Goal: Transaction & Acquisition: Book appointment/travel/reservation

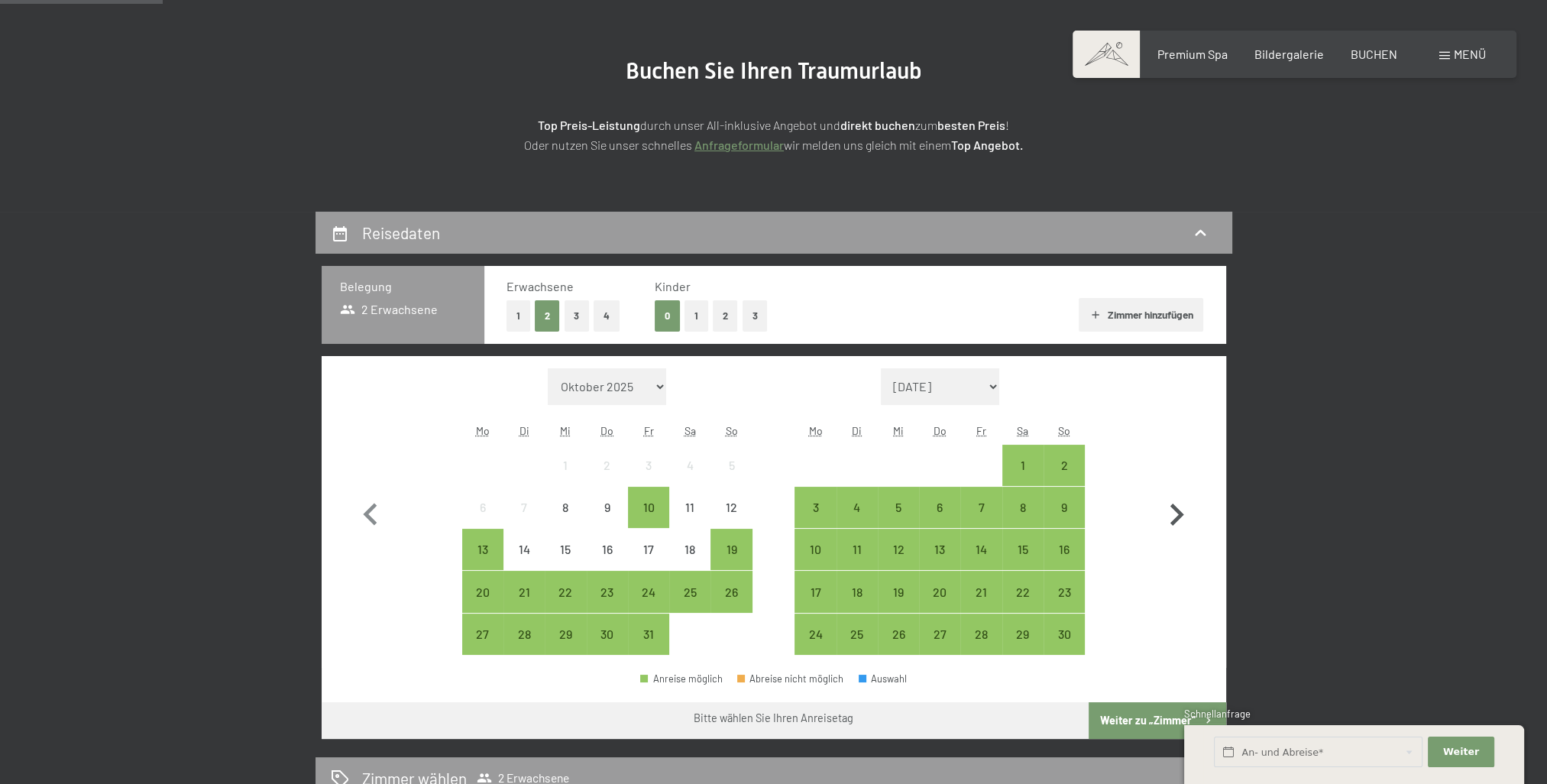
click at [1173, 516] on icon "button" at bounding box center [1177, 515] width 45 height 45
select select "[DATE]"
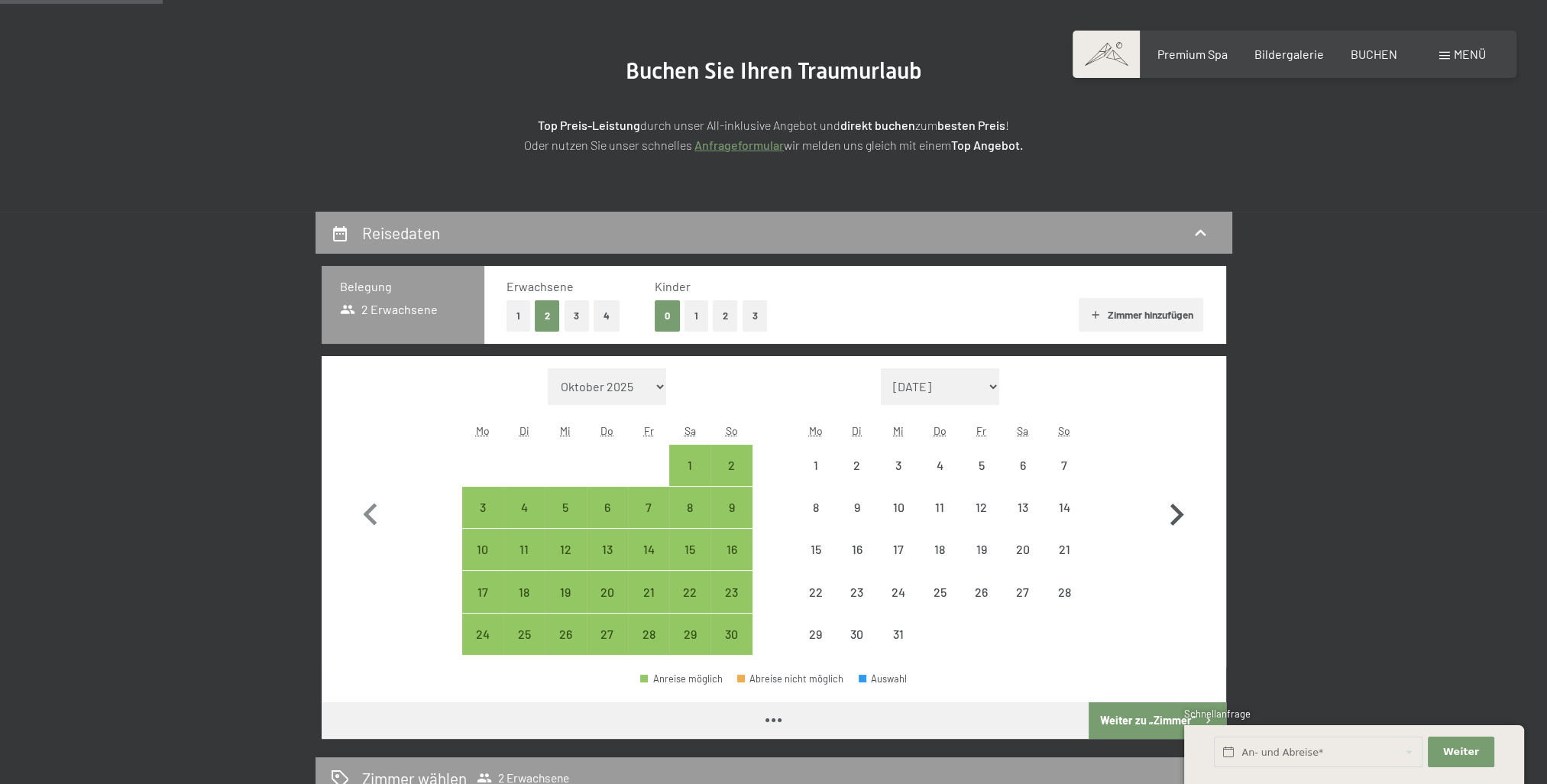
click at [1173, 516] on icon "button" at bounding box center [1177, 515] width 45 height 45
select select "[DATE]"
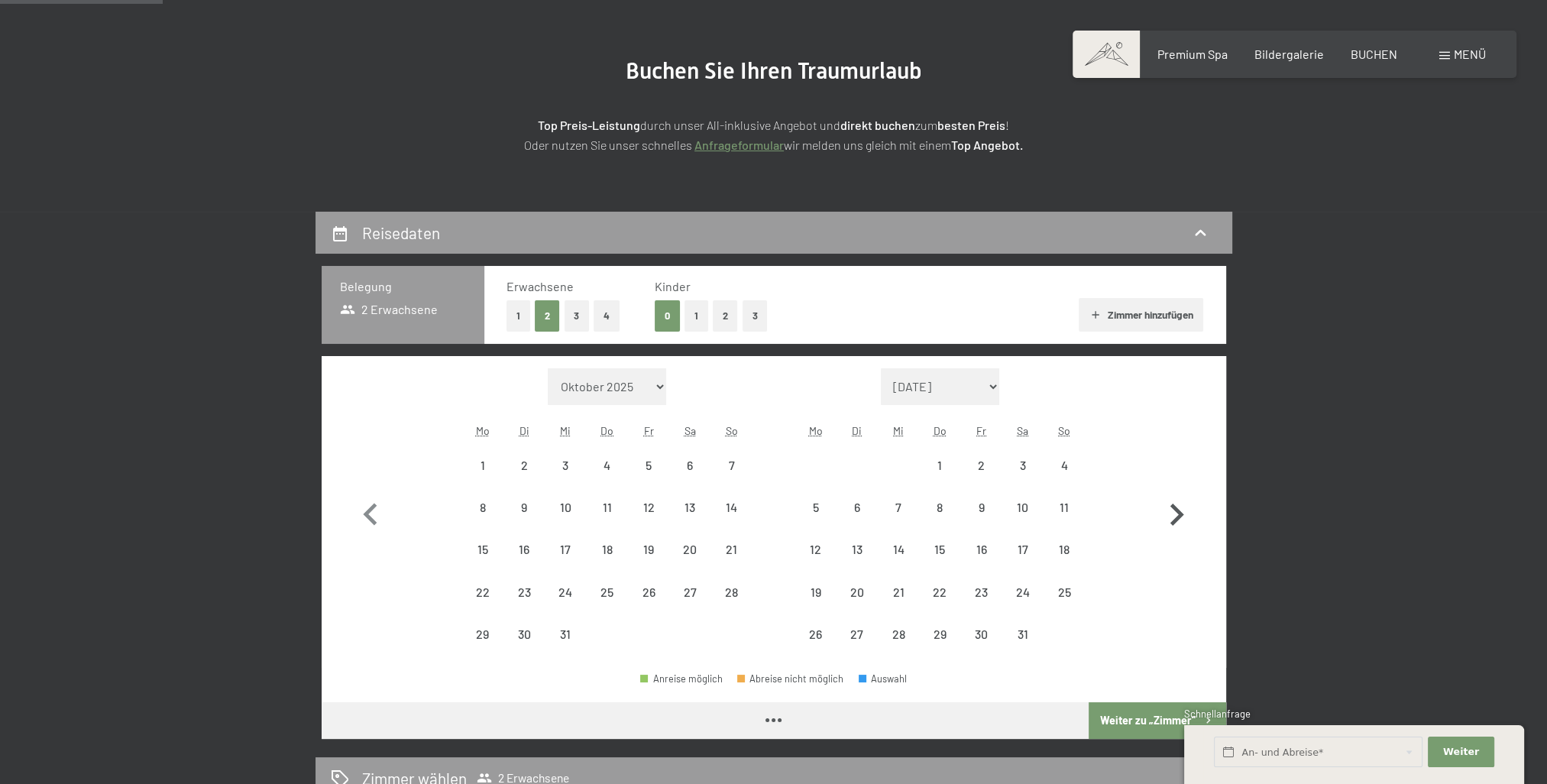
click at [1173, 516] on icon "button" at bounding box center [1177, 515] width 45 height 45
select select "[DATE]"
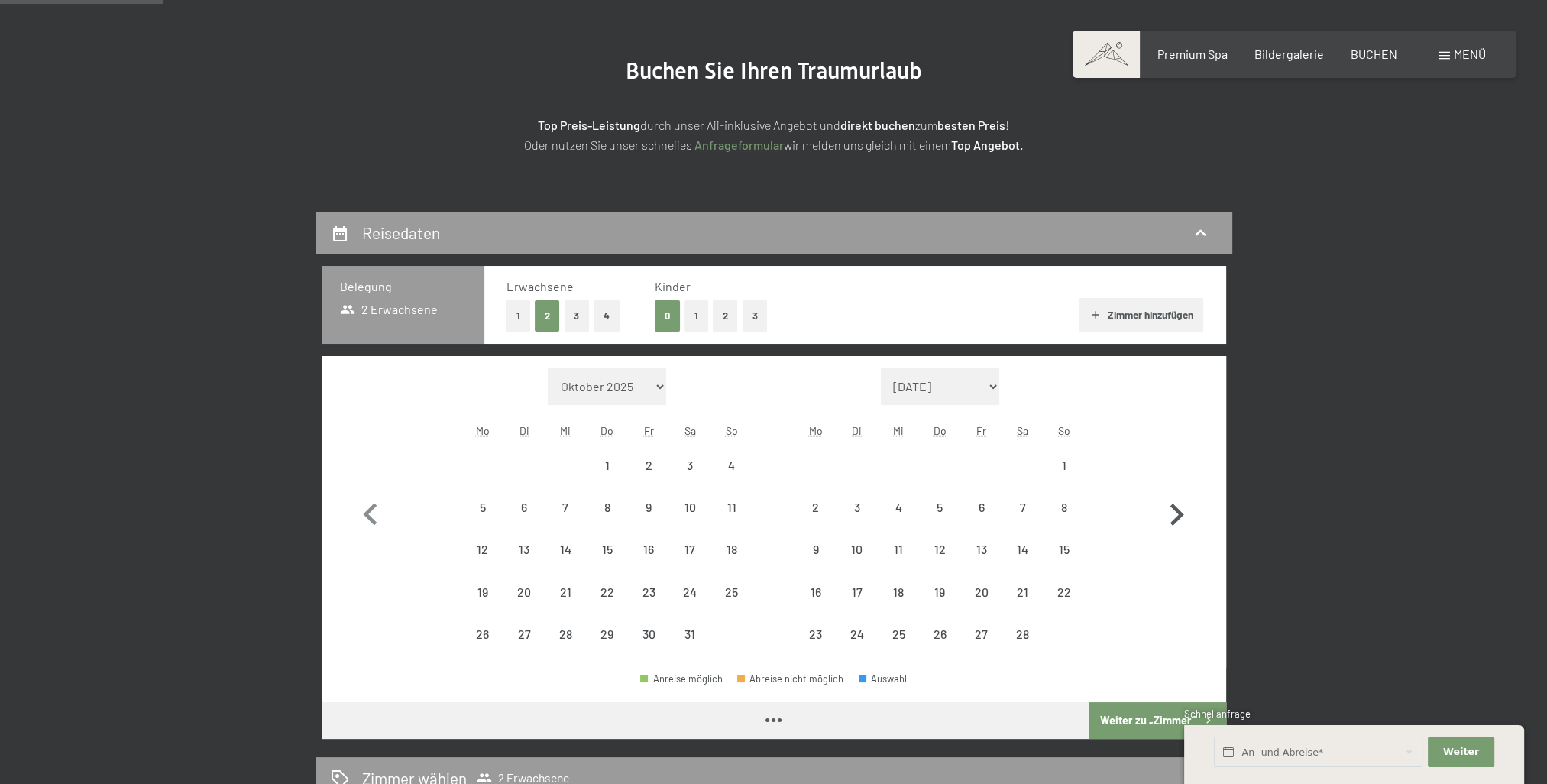
select select "[DATE]"
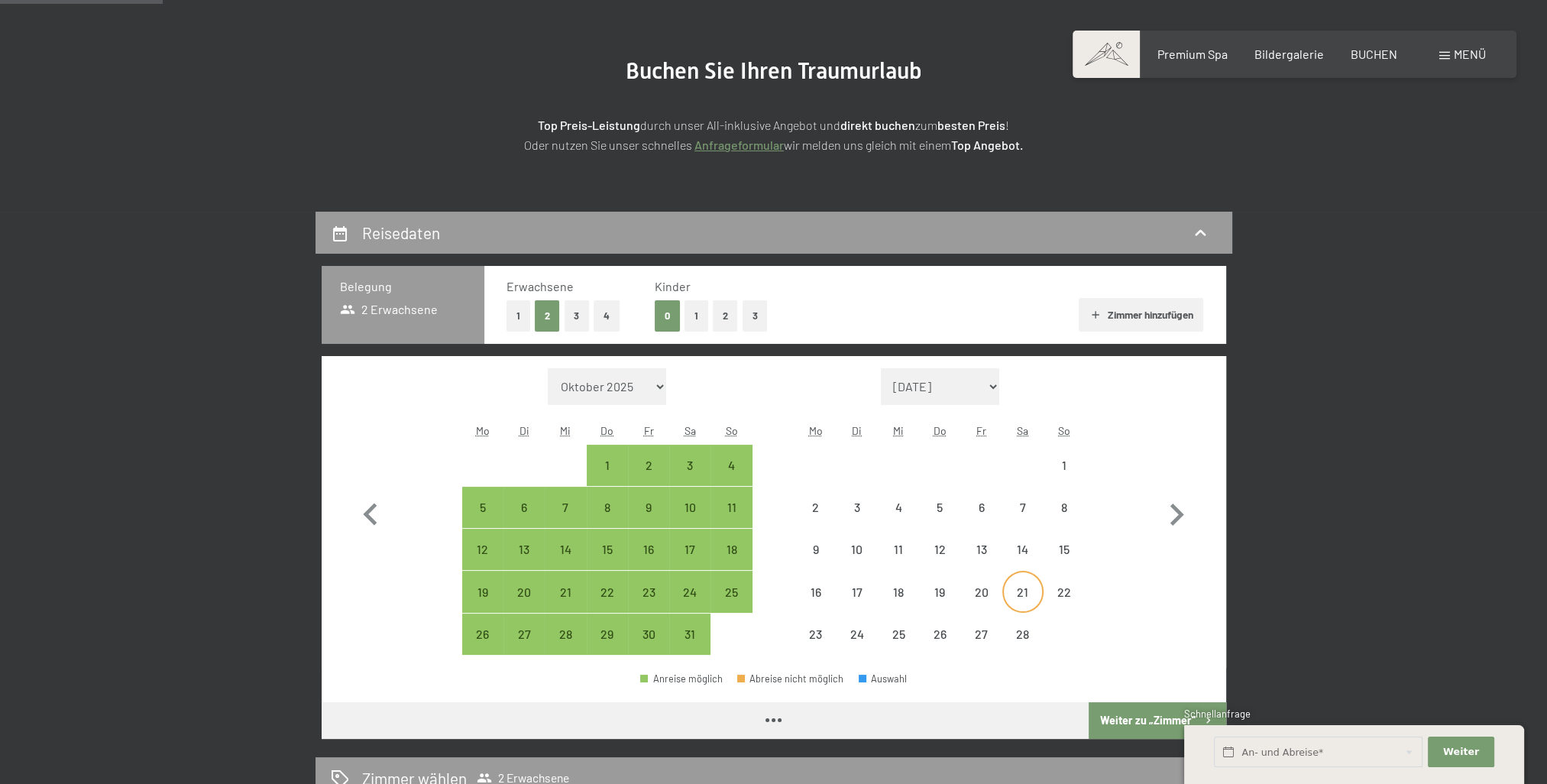
select select "[DATE]"
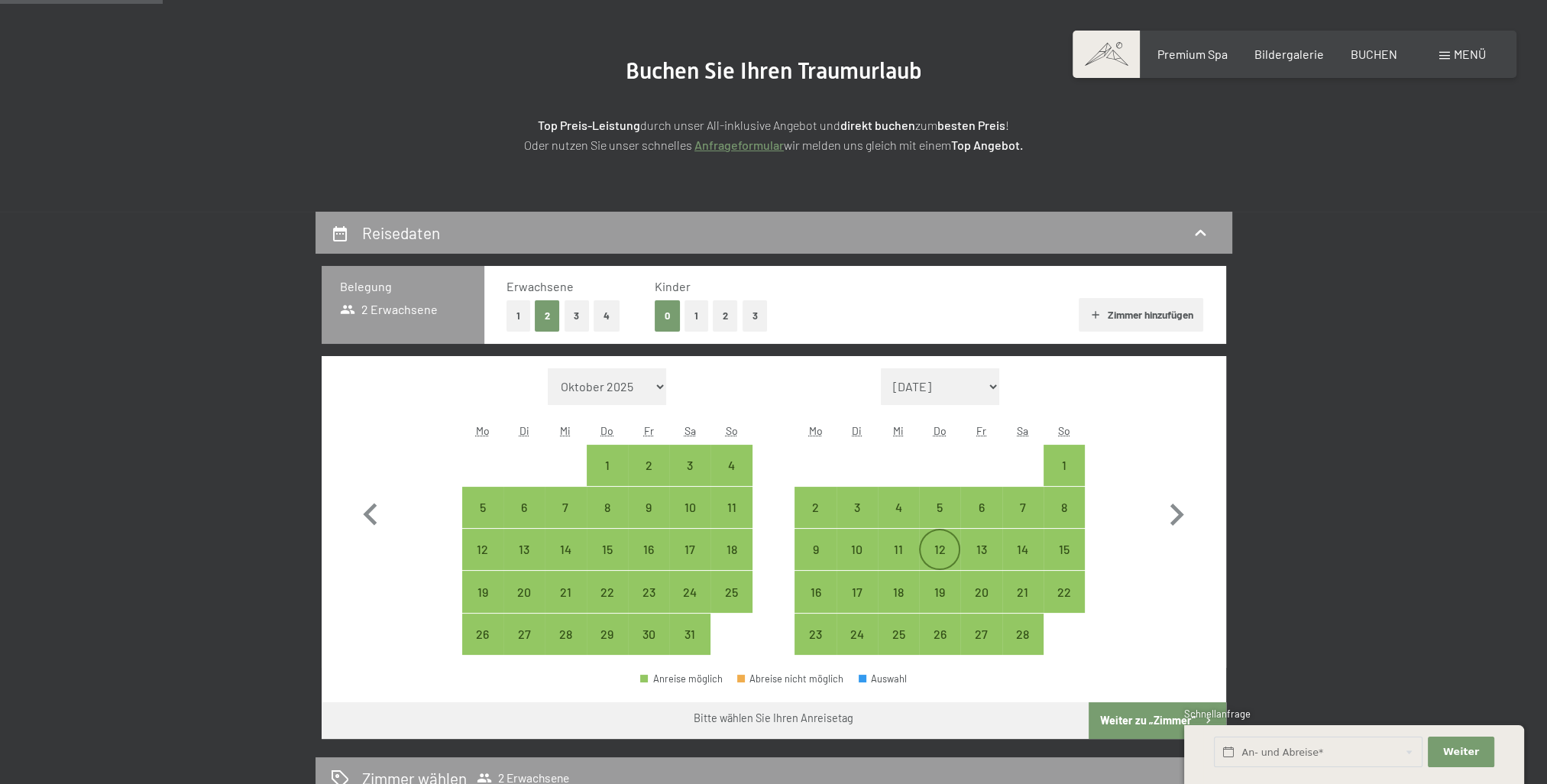
click at [934, 543] on div "12" at bounding box center [940, 562] width 38 height 38
select select "[DATE]"
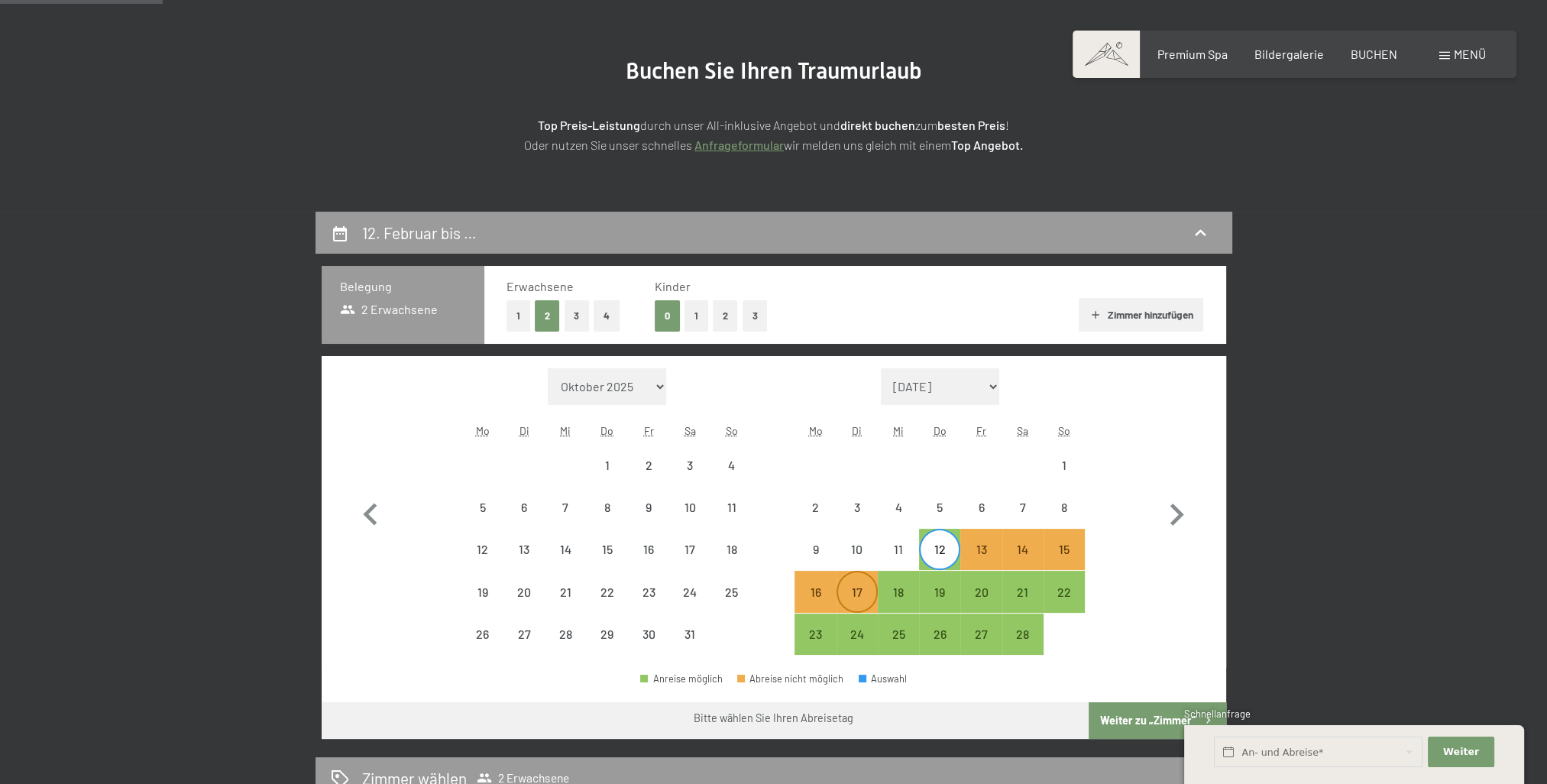
click at [854, 588] on div "17" at bounding box center [857, 605] width 38 height 38
select select "[DATE]"
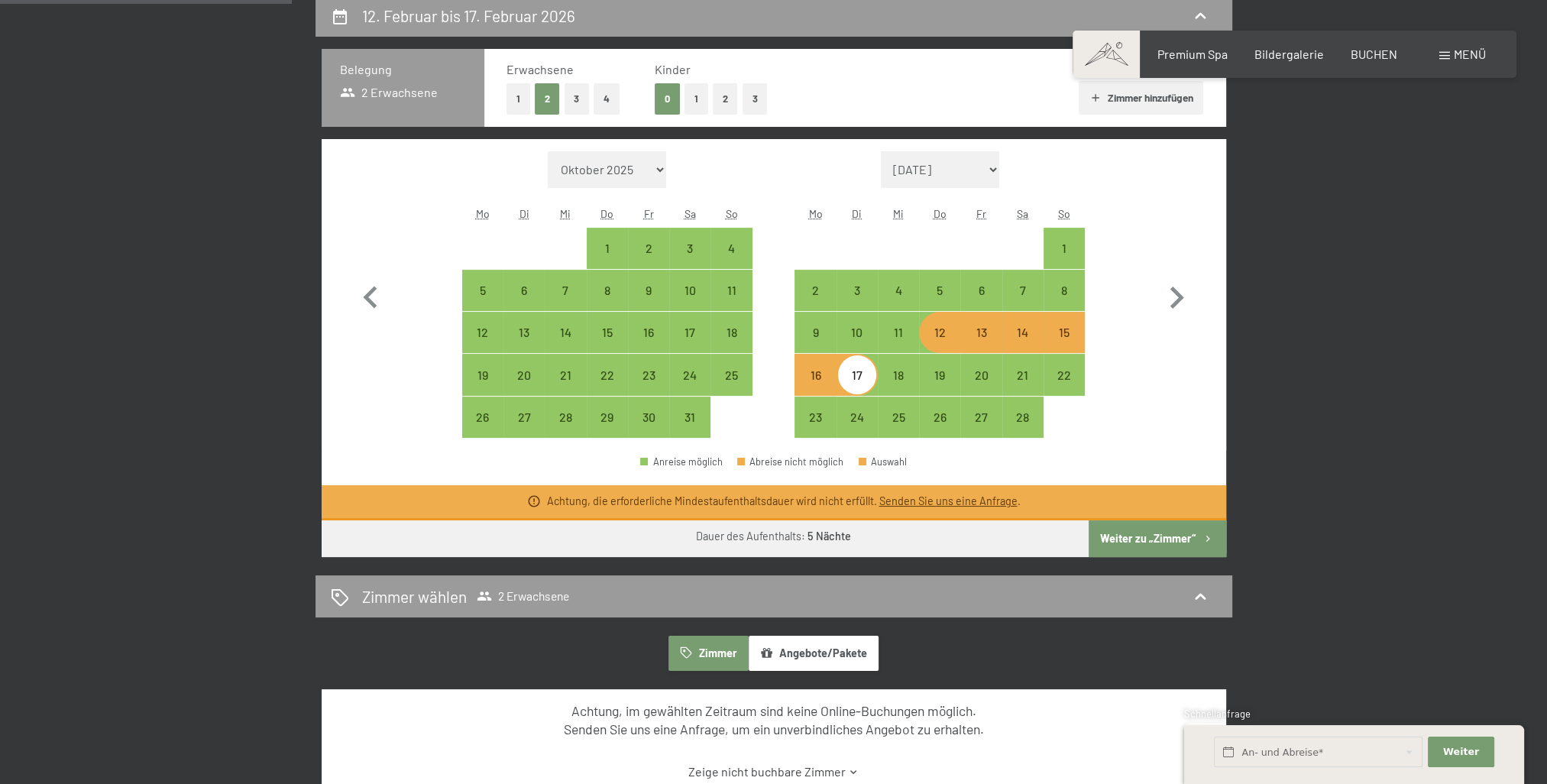
scroll to position [382, 0]
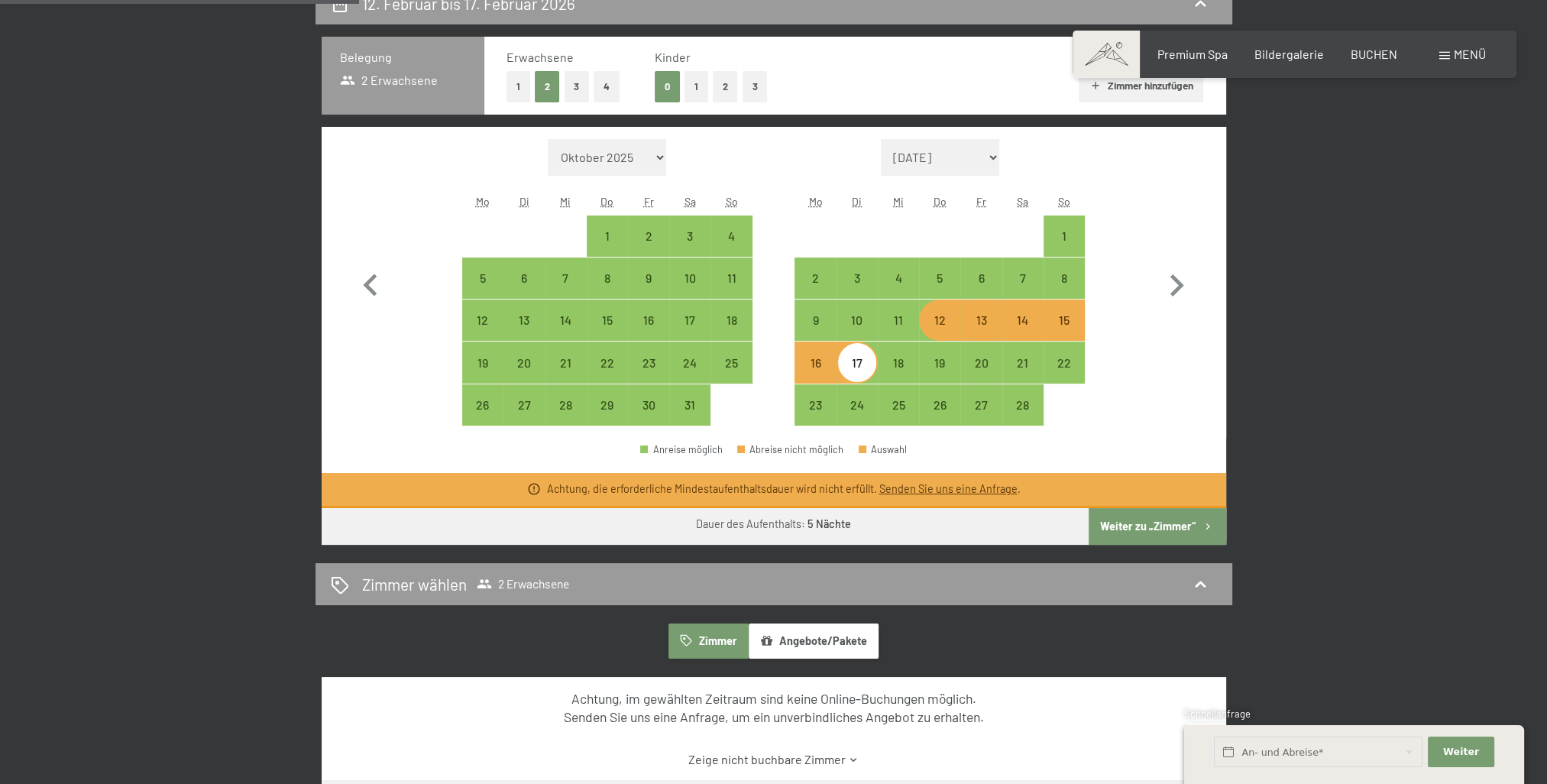
click at [1115, 521] on button "Weiter zu „Zimmer“" at bounding box center [1157, 526] width 137 height 37
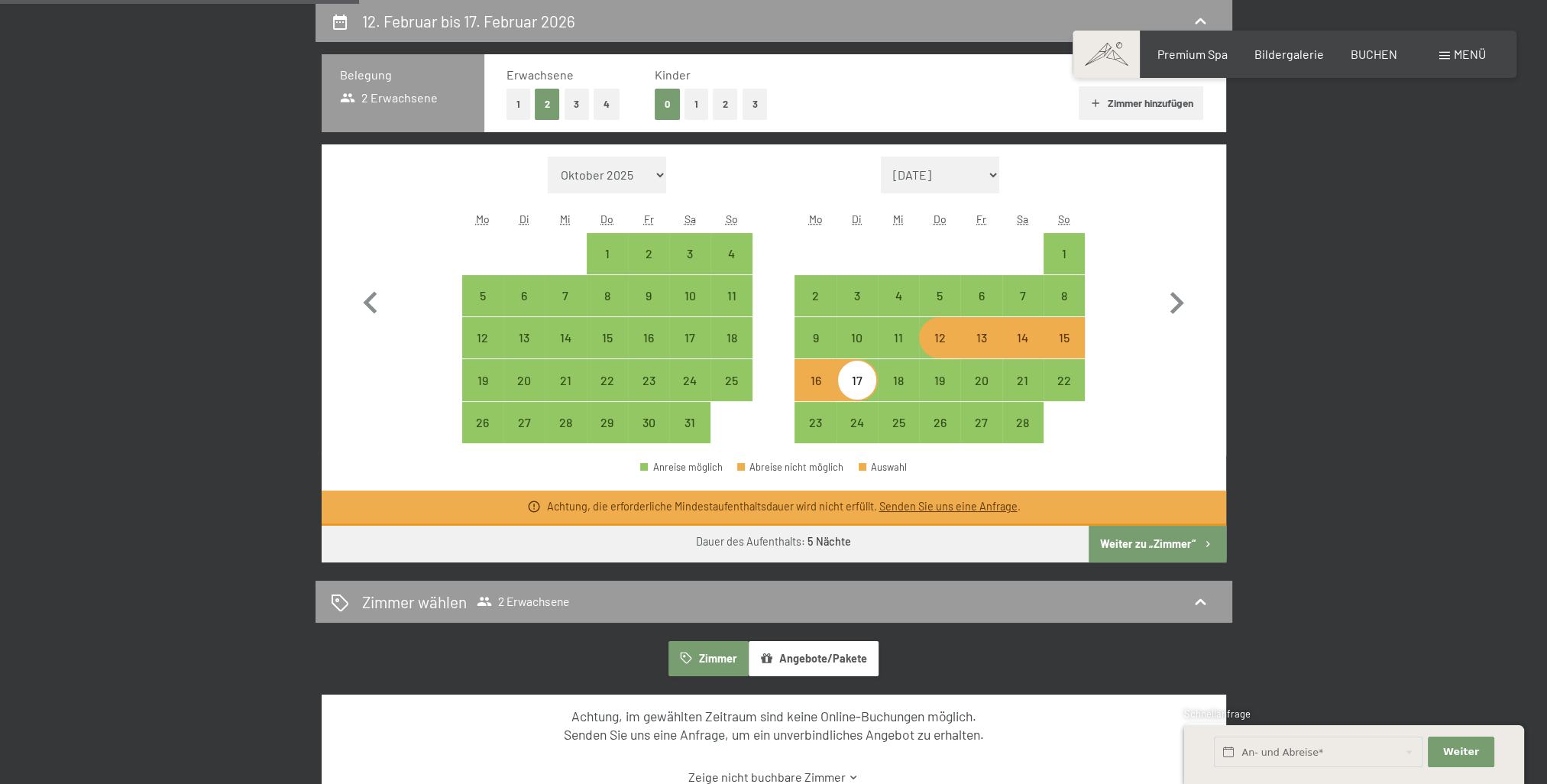
select select "[DATE]"
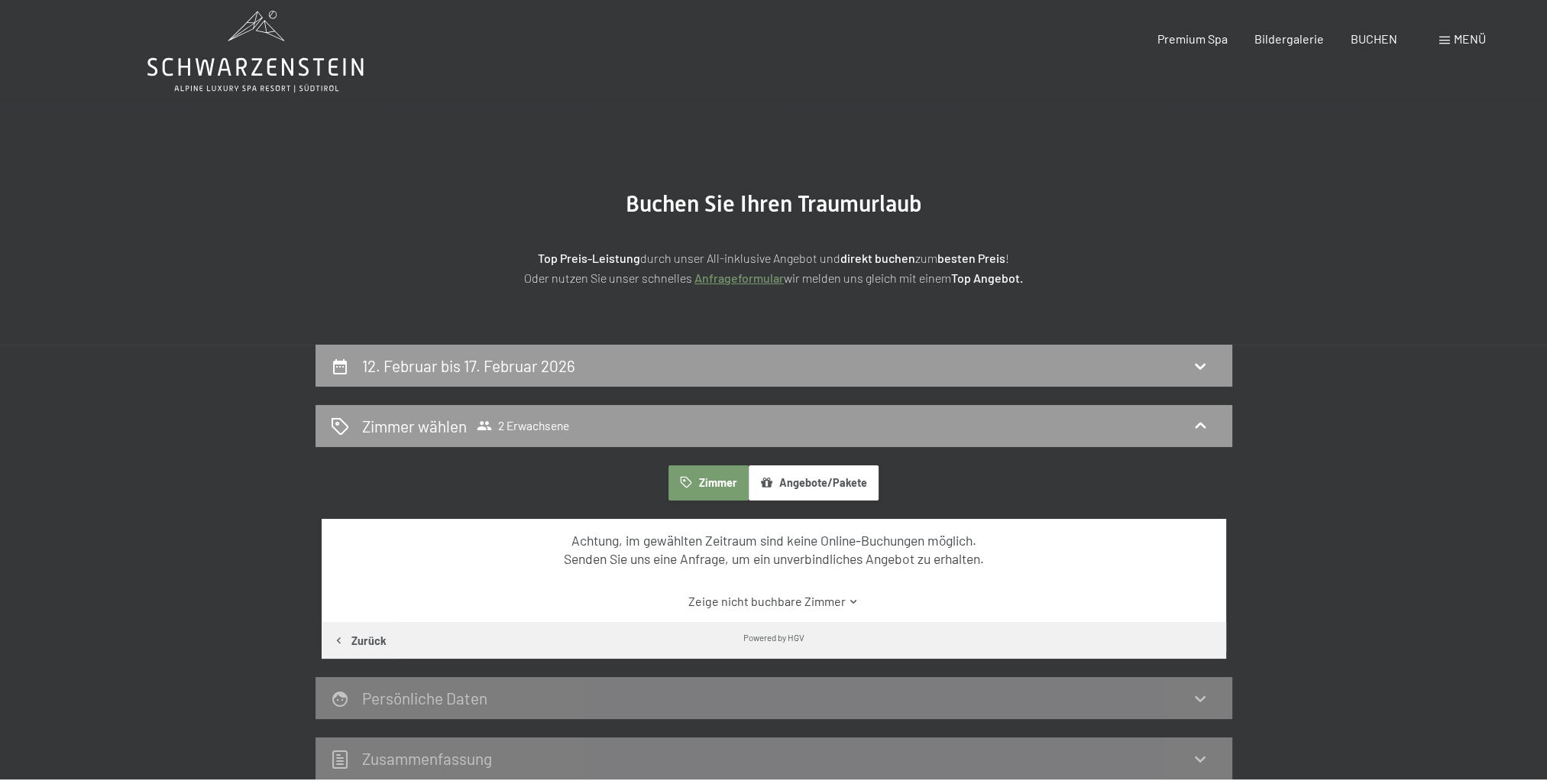
scroll to position [0, 0]
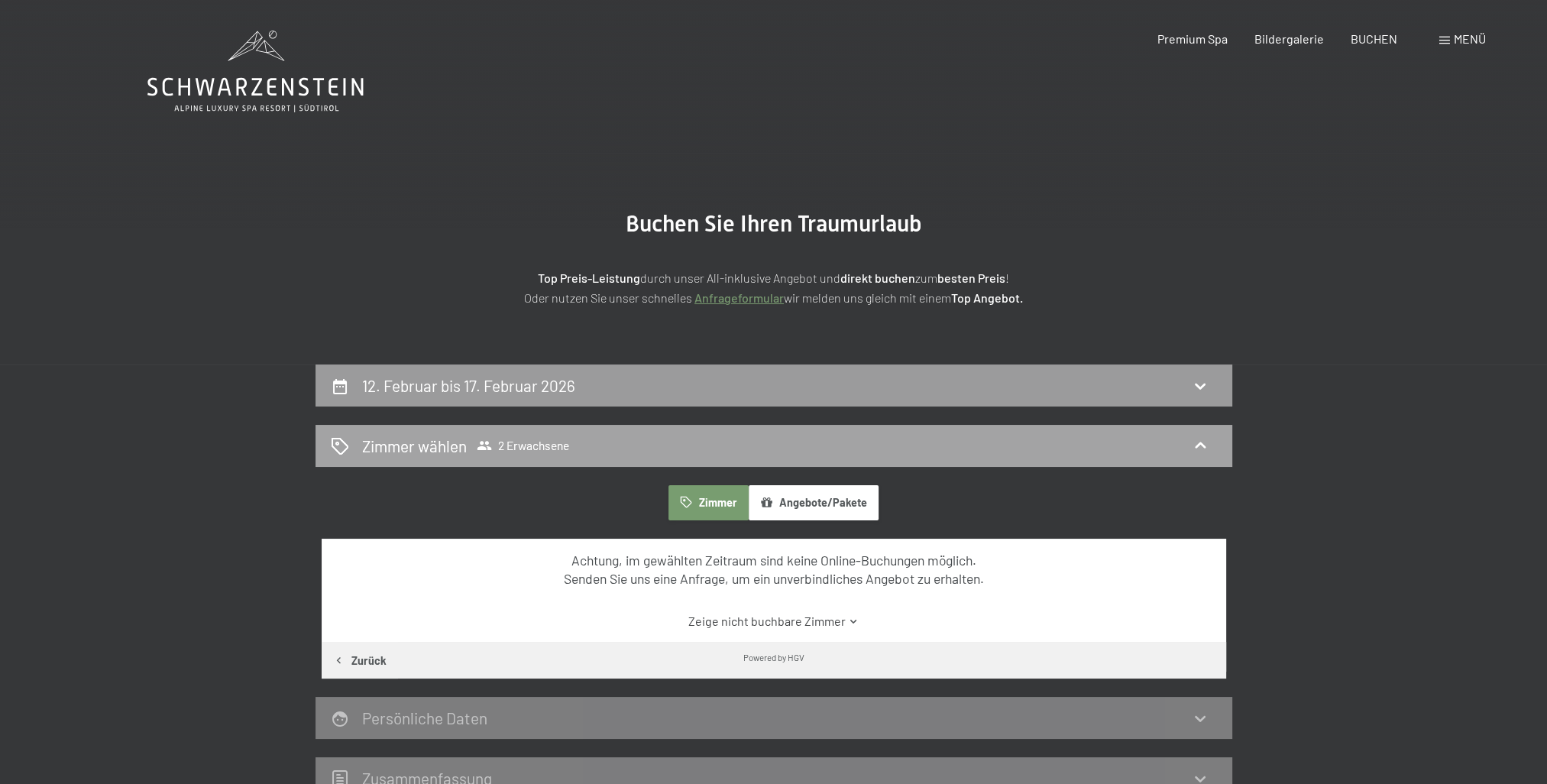
click at [999, 445] on div "Zimmer wählen 2 Erwachsene" at bounding box center [774, 446] width 886 height 22
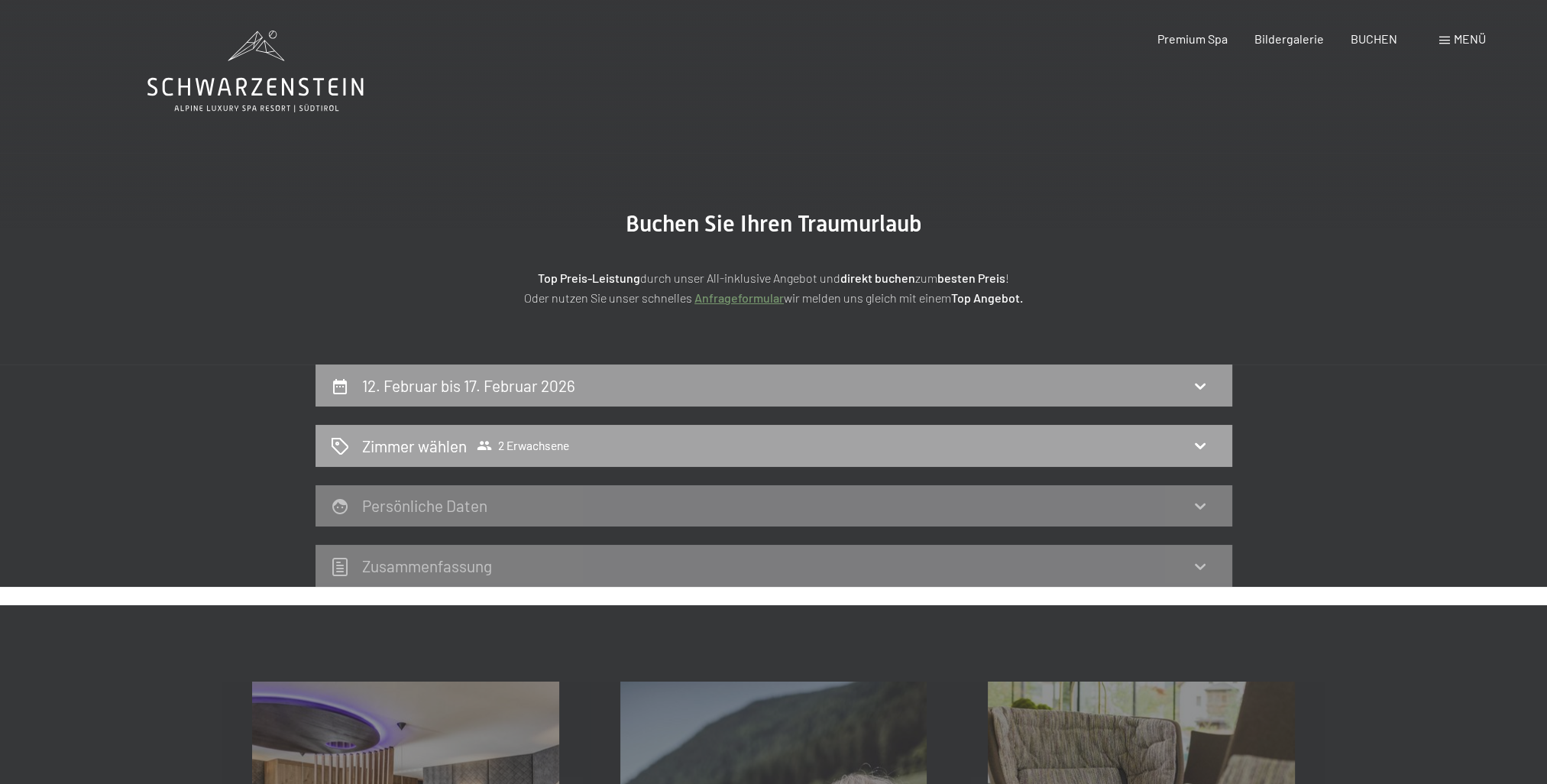
click at [1053, 454] on div "Zimmer wählen 2 Erwachsene" at bounding box center [774, 446] width 886 height 22
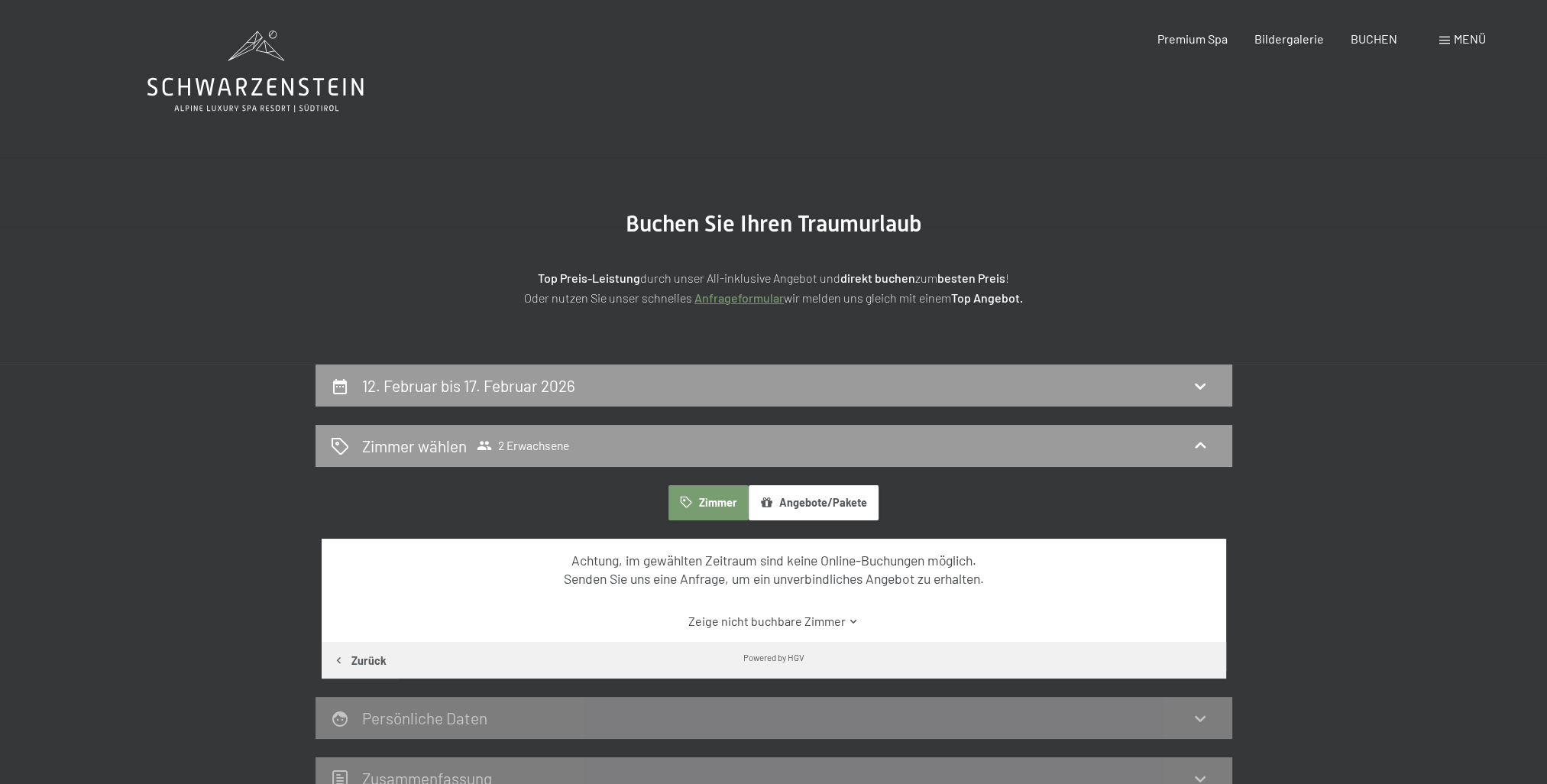
click at [713, 505] on button "Zimmer" at bounding box center [709, 502] width 80 height 35
click at [817, 501] on button "Angebote/Pakete" at bounding box center [813, 502] width 130 height 35
click at [522, 384] on h2 "12. Februar bis 17. Februar 2026" at bounding box center [469, 385] width 213 height 19
select select "[DATE]"
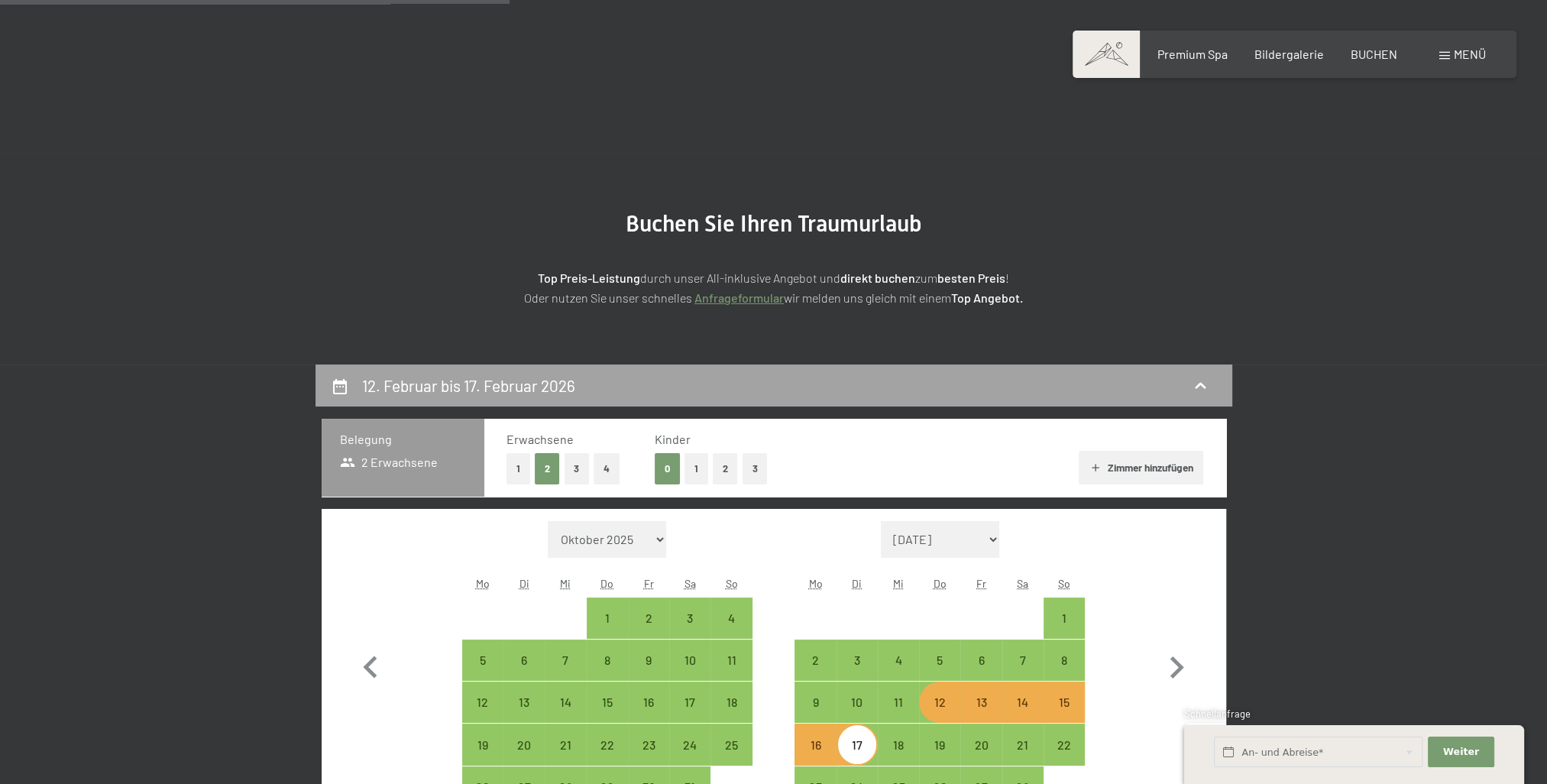
scroll to position [365, 0]
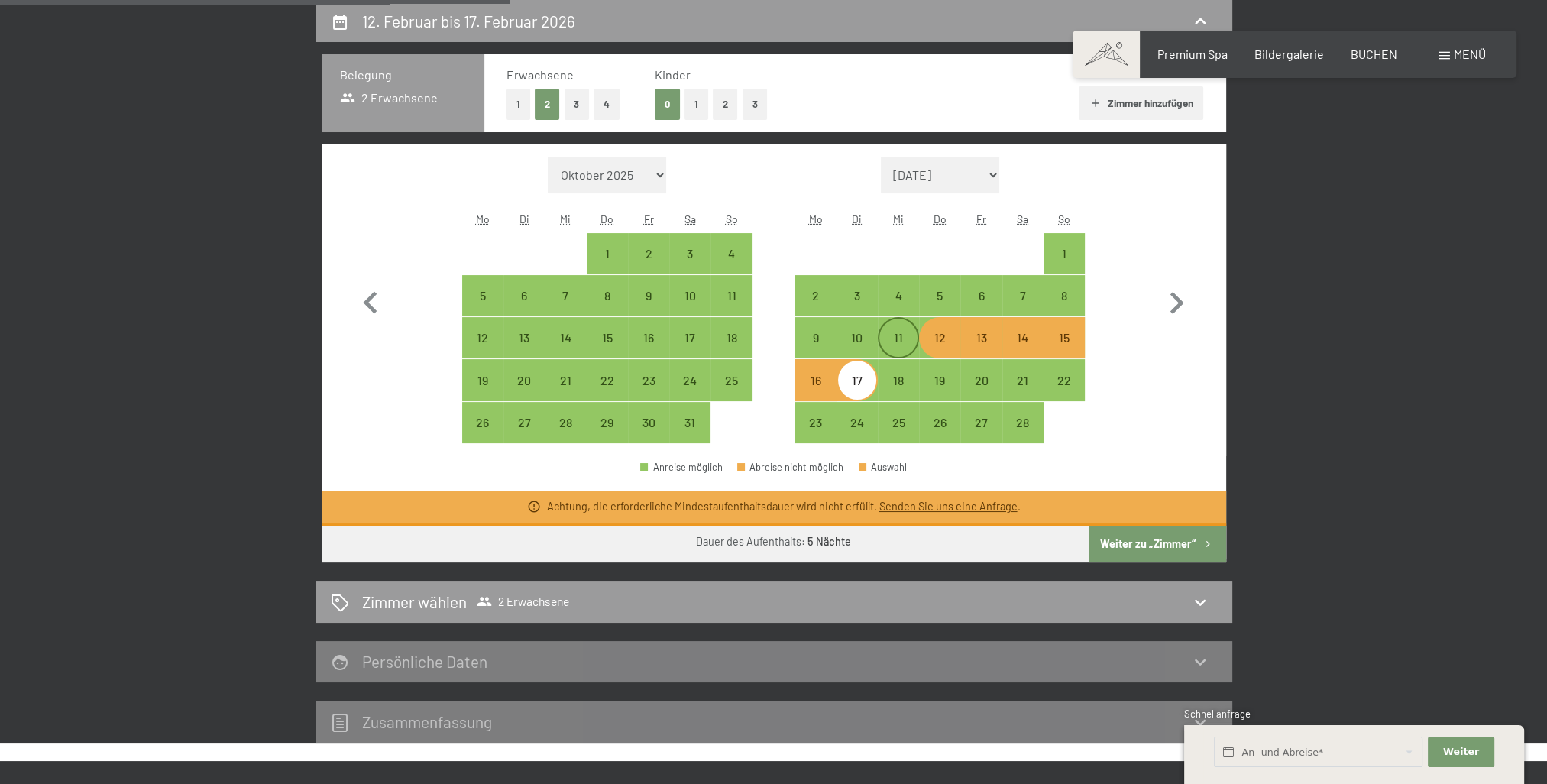
click at [907, 337] on div "11" at bounding box center [898, 350] width 38 height 38
select select "[DATE]"
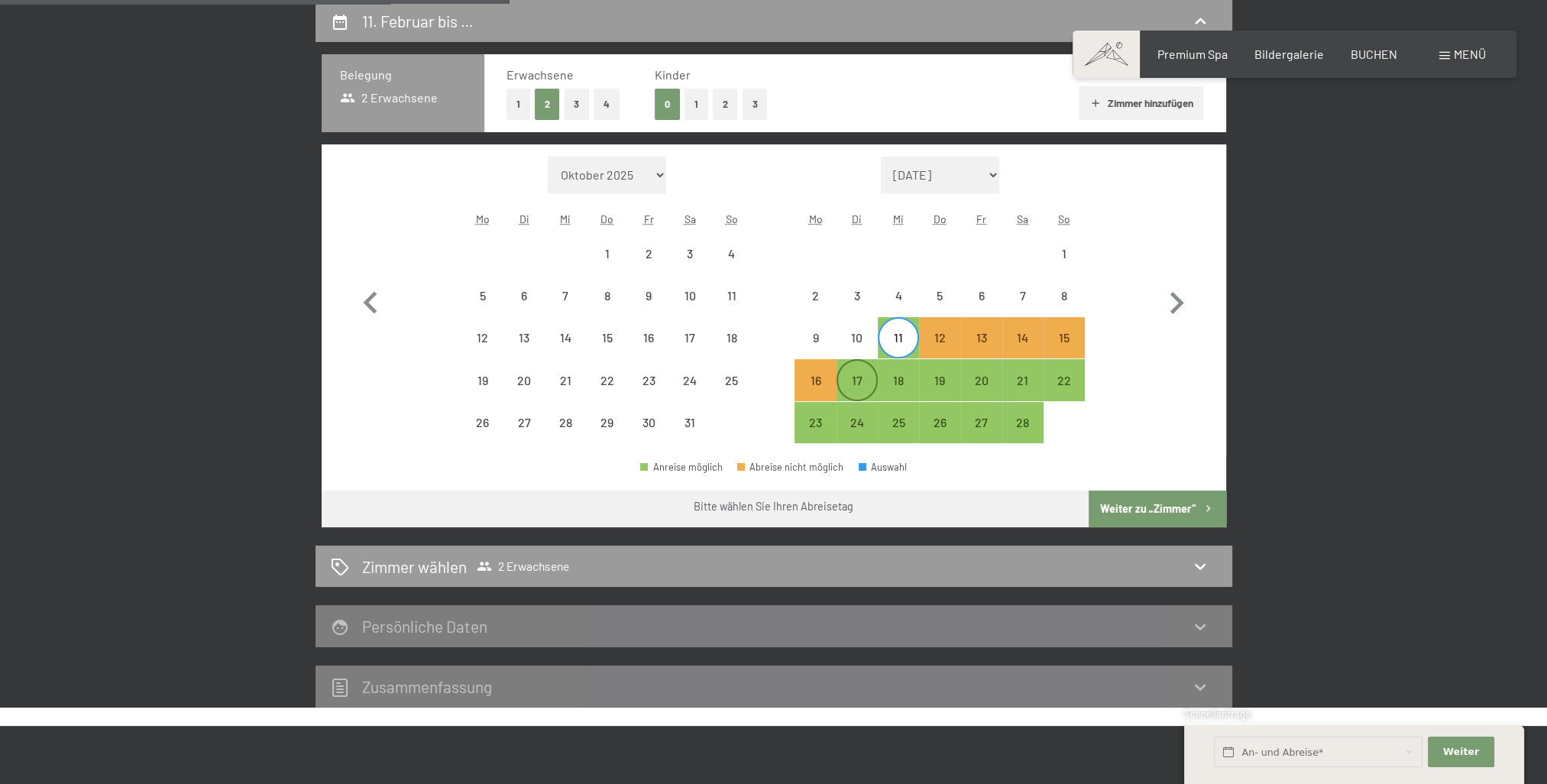
click at [855, 374] on div "17" at bounding box center [857, 393] width 38 height 38
select select "[DATE]"
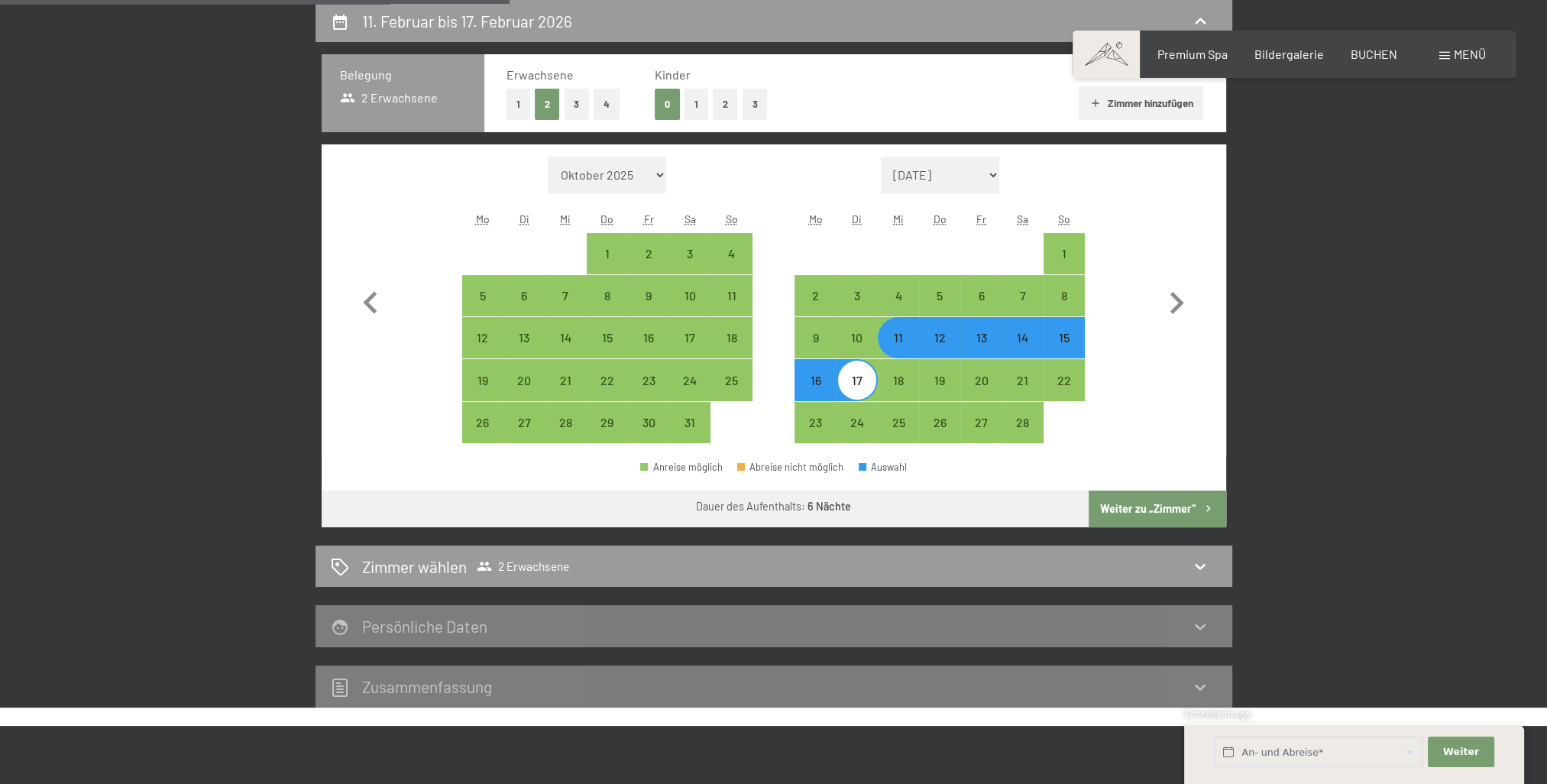
click at [1160, 502] on button "Weiter zu „Zimmer“" at bounding box center [1157, 509] width 137 height 37
select select "[DATE]"
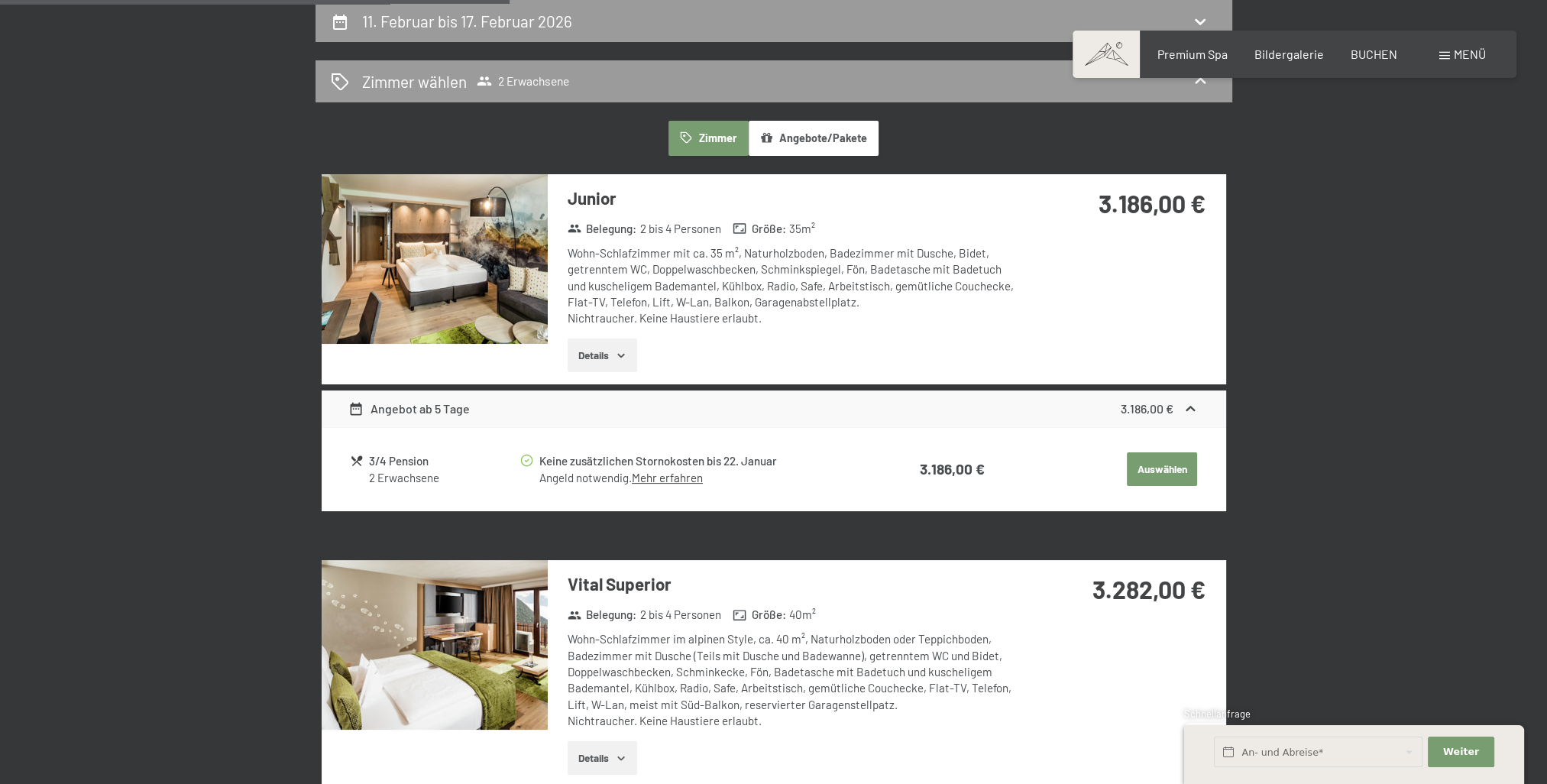
click at [608, 353] on button "Details" at bounding box center [602, 355] width 69 height 33
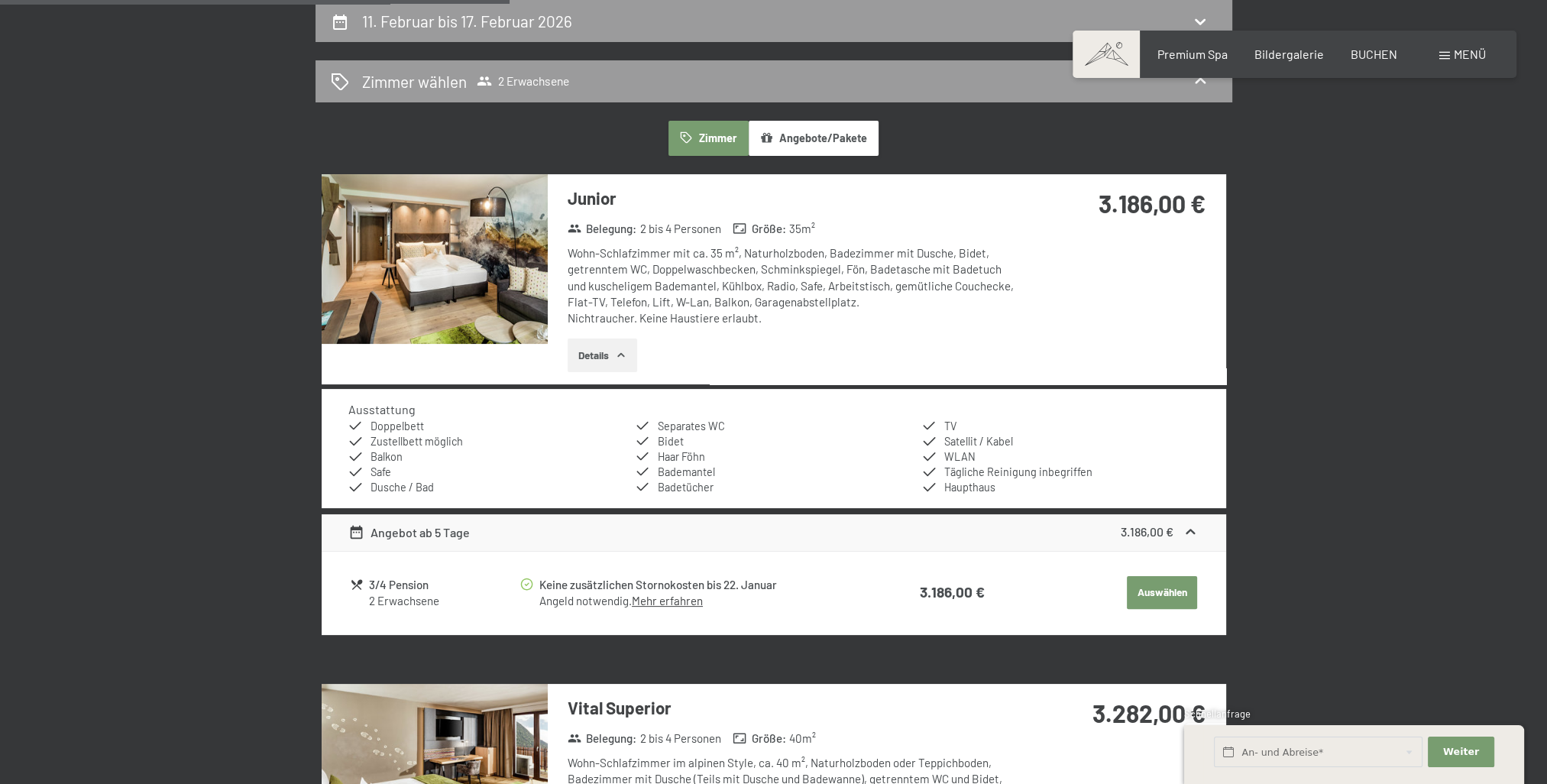
click at [608, 353] on button "Details" at bounding box center [602, 355] width 69 height 33
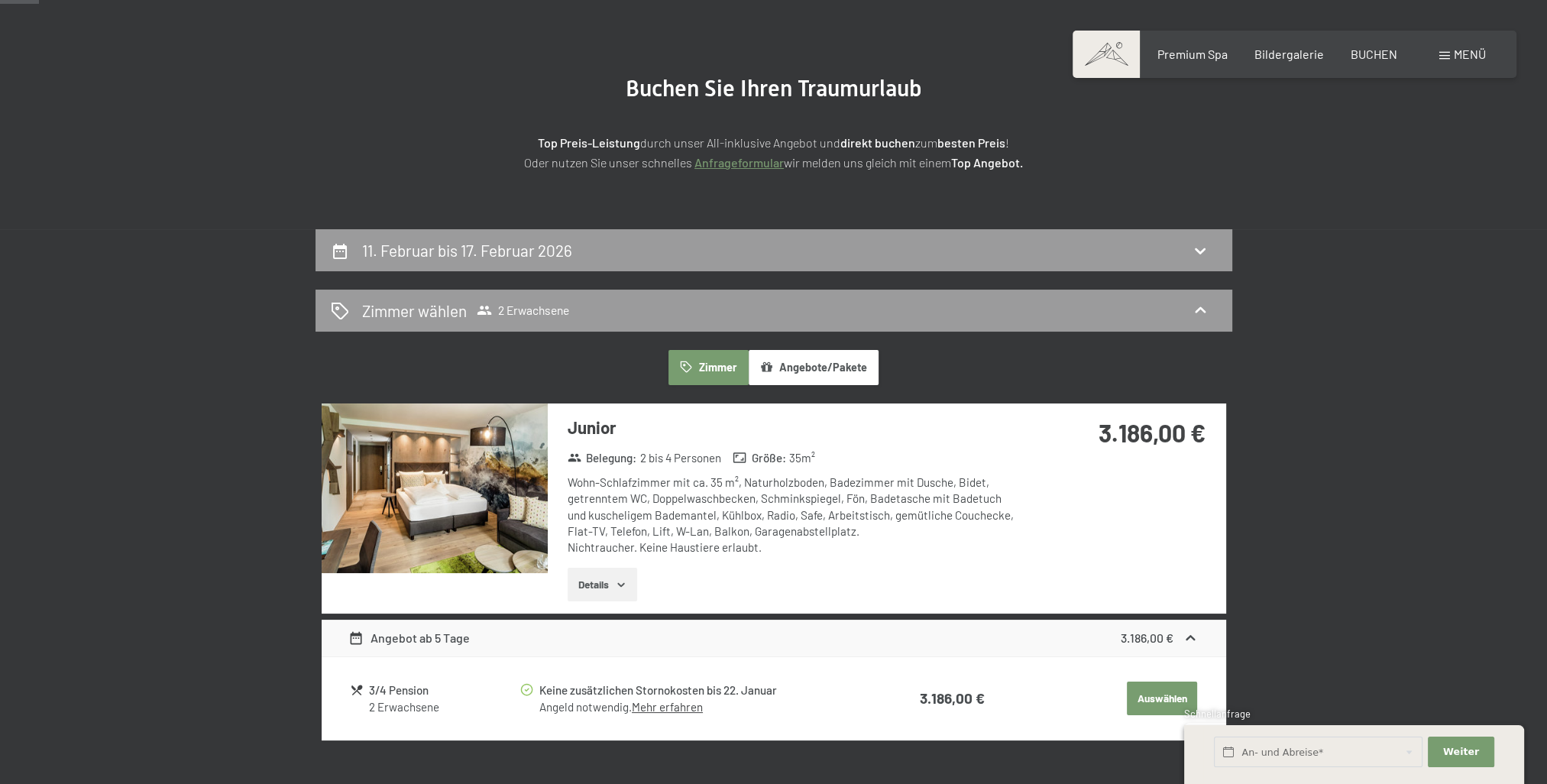
scroll to position [0, 0]
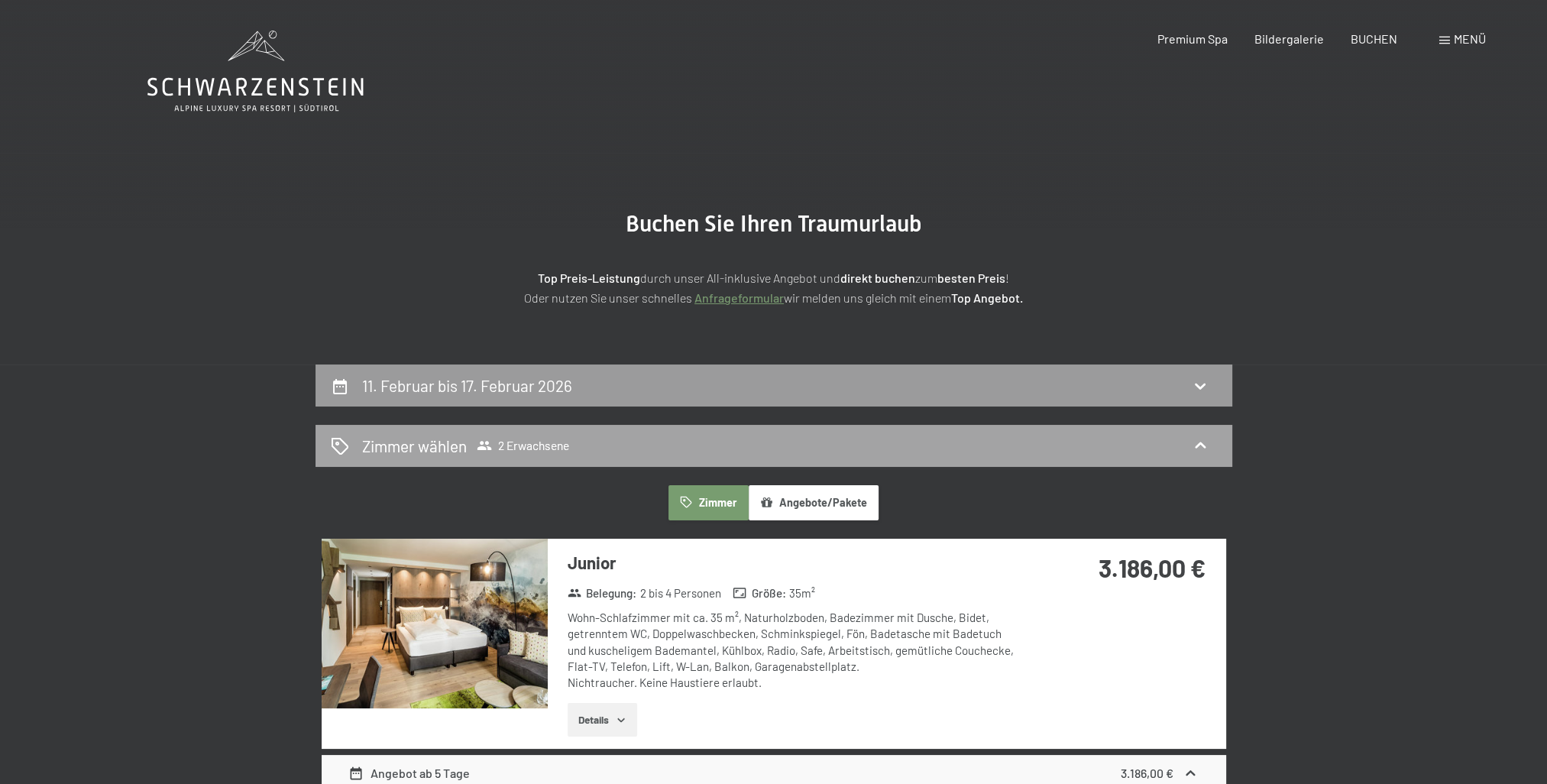
click at [1137, 463] on div "Zimmer wählen 2 Erwachsene" at bounding box center [774, 446] width 917 height 42
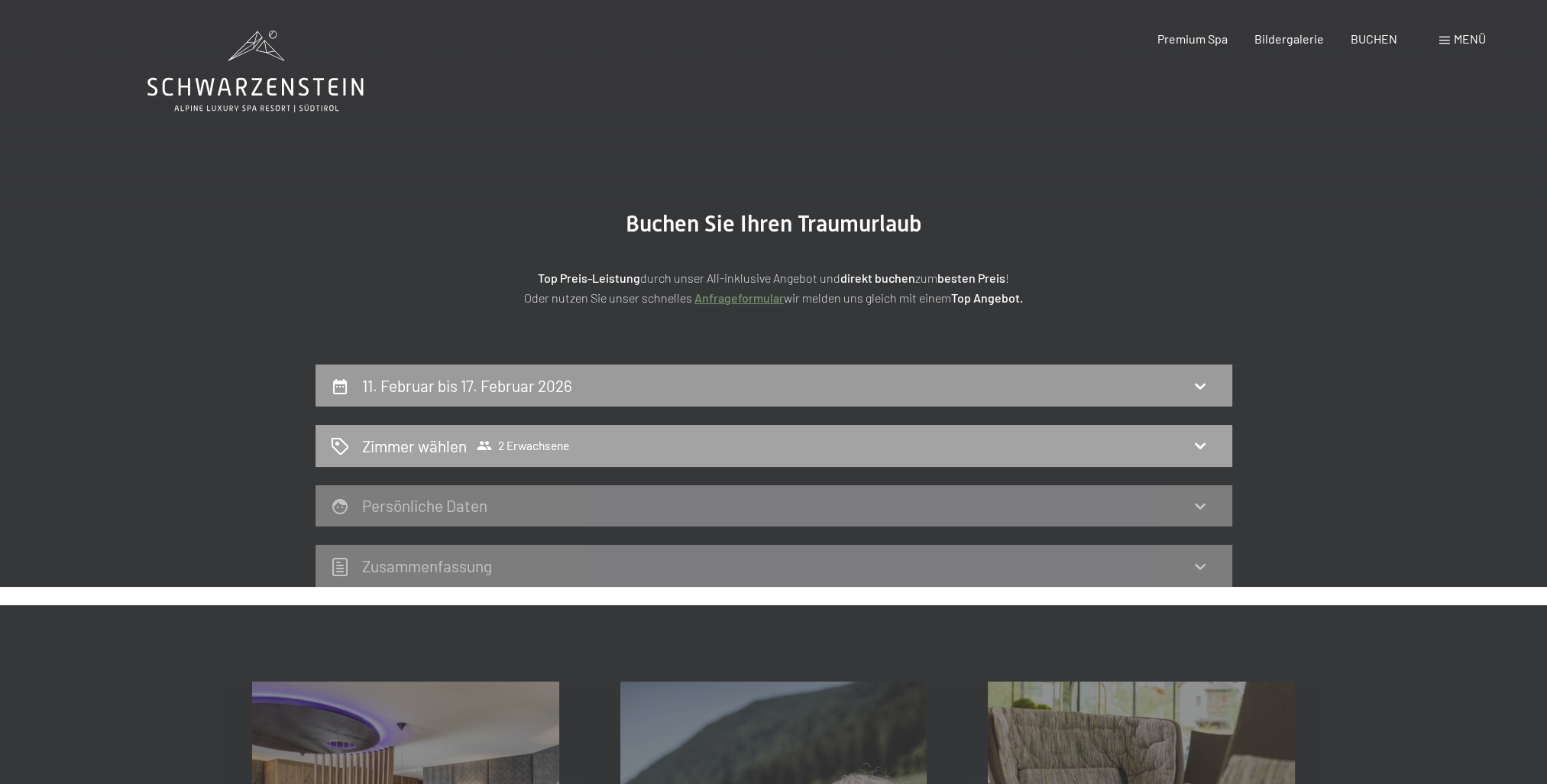
click at [1143, 443] on div "Zimmer wählen 2 Erwachsene" at bounding box center [774, 446] width 886 height 22
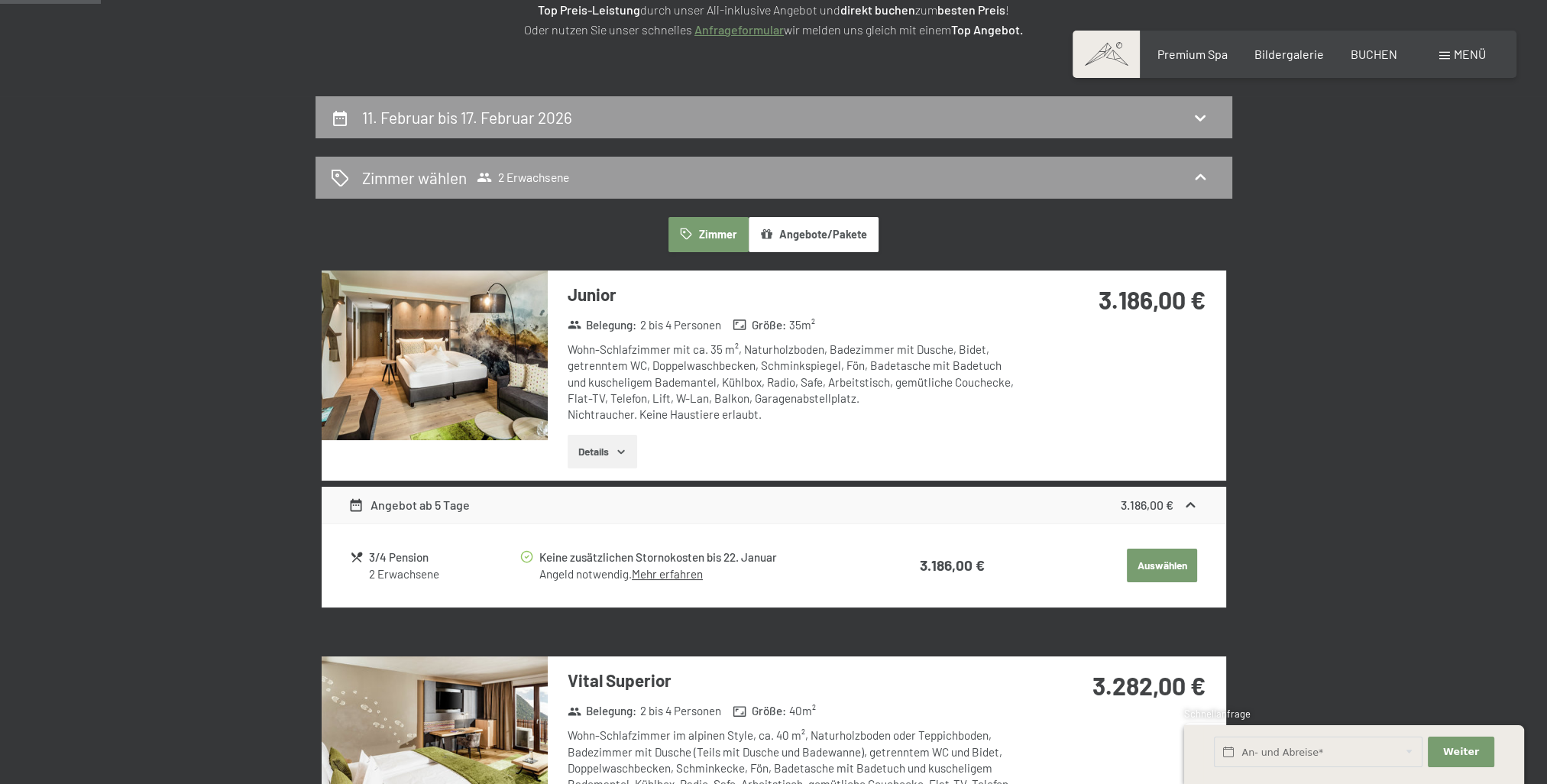
scroll to position [306, 0]
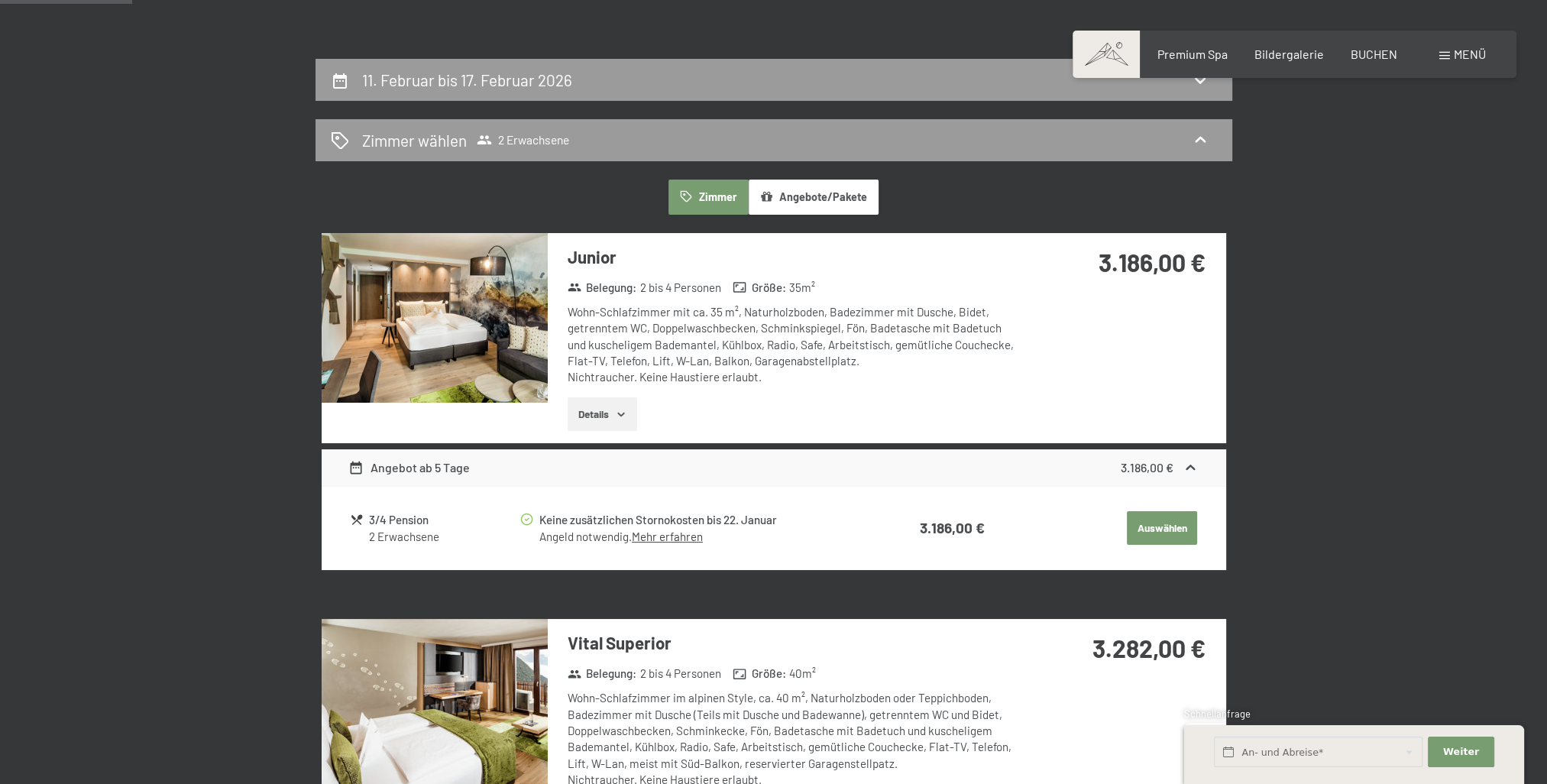
click at [604, 409] on button "Details" at bounding box center [602, 414] width 69 height 33
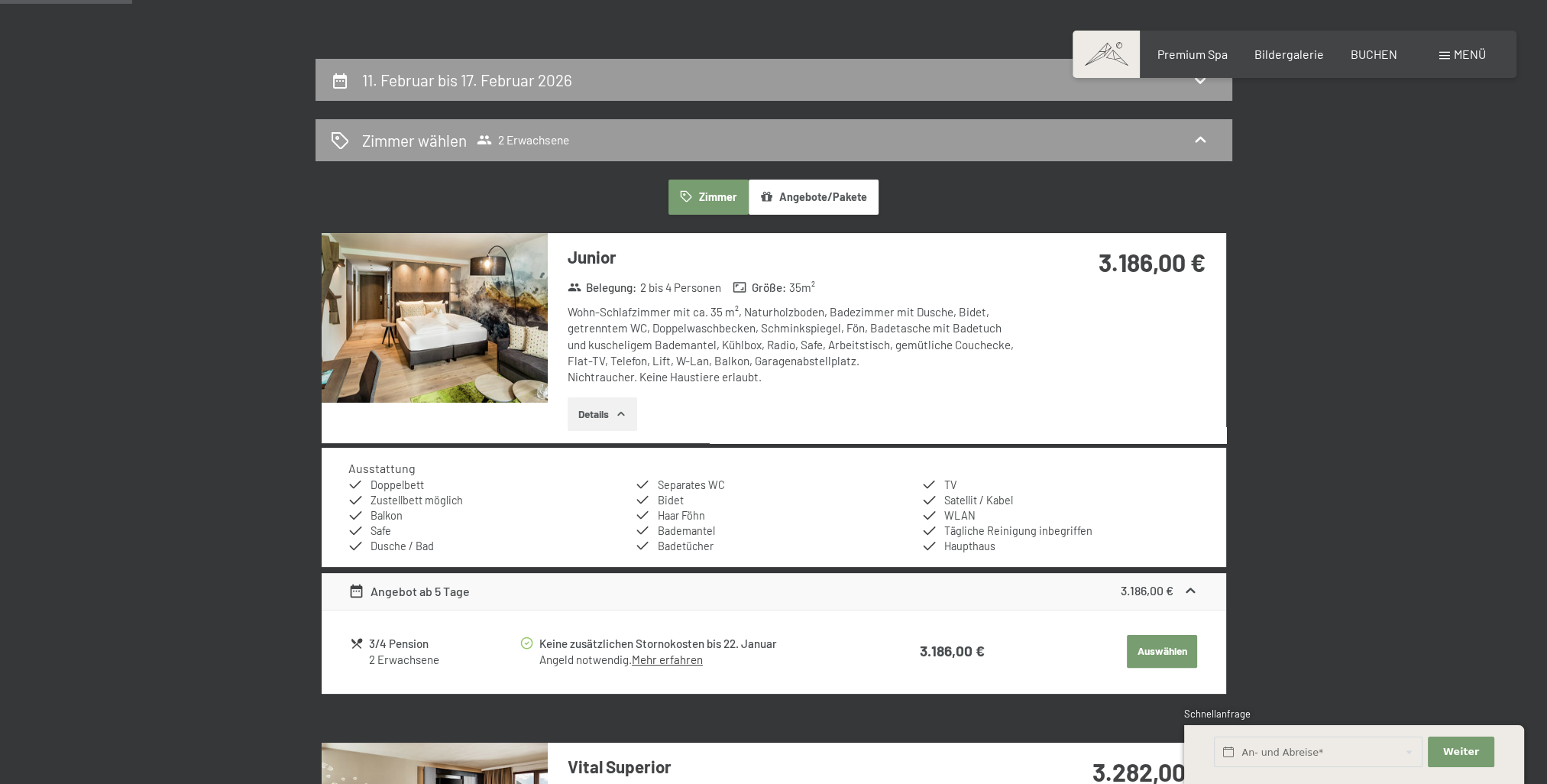
click at [604, 409] on button "Details" at bounding box center [602, 414] width 69 height 33
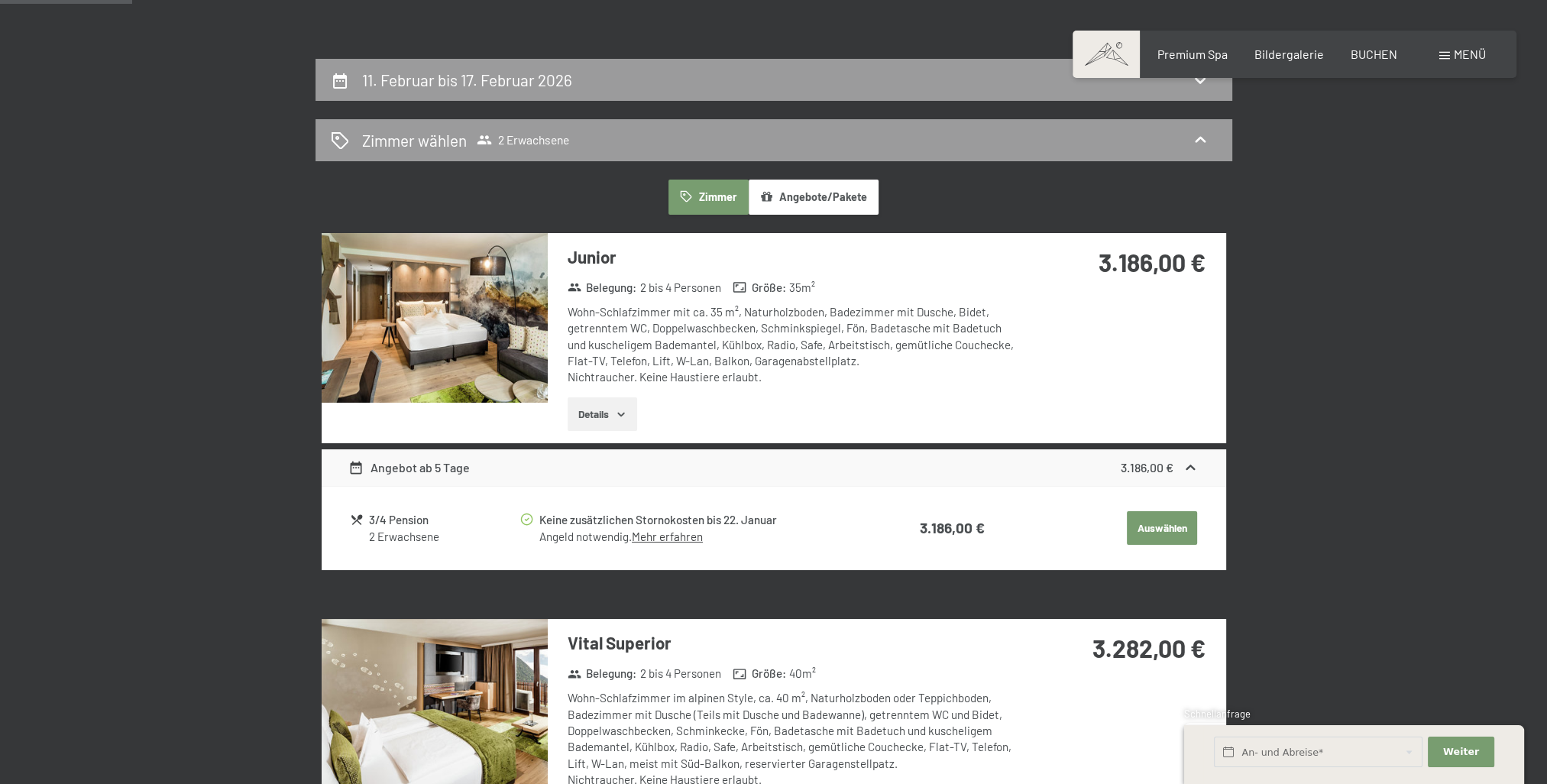
click at [482, 345] on img at bounding box center [435, 318] width 226 height 170
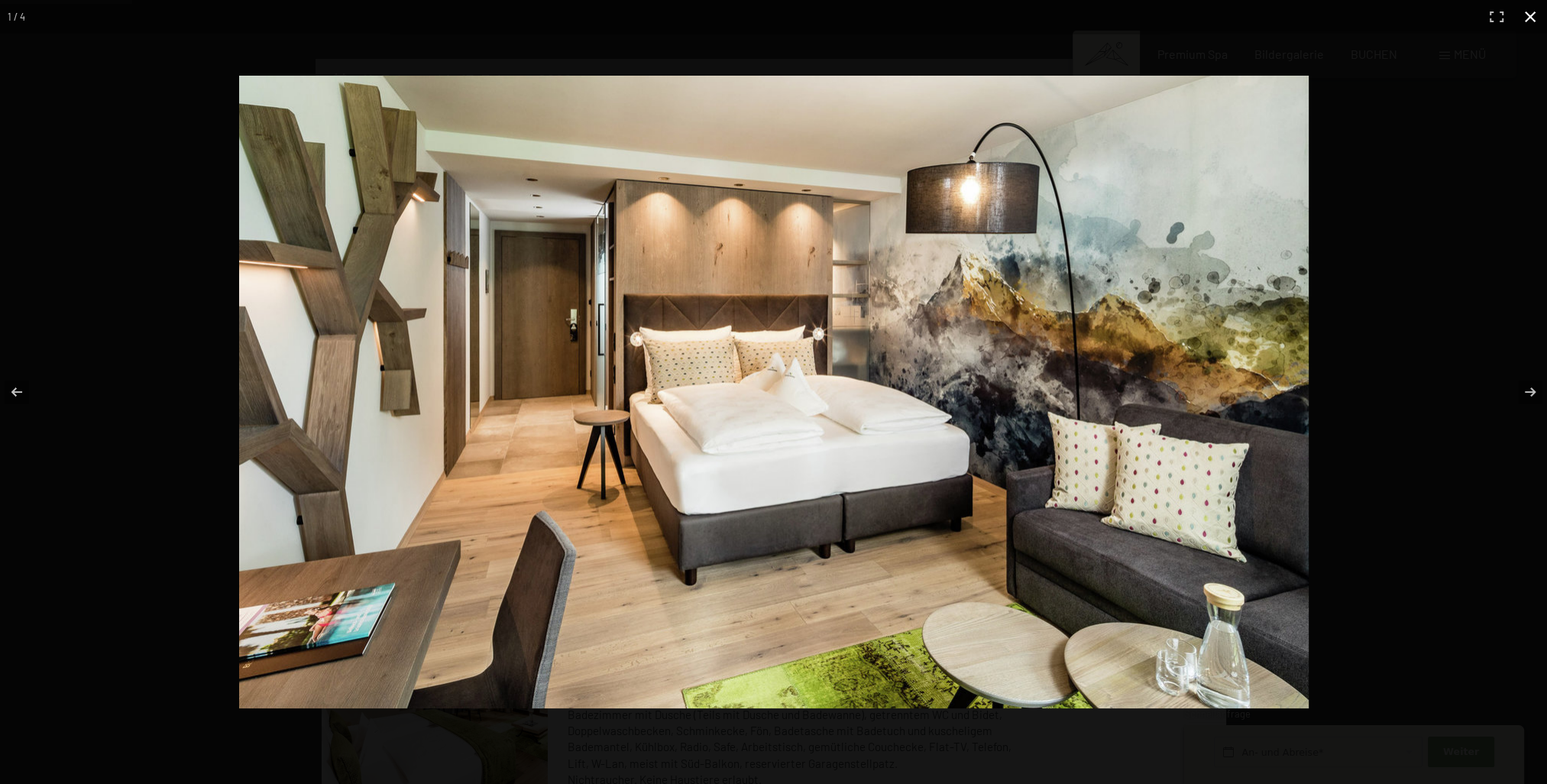
click at [1532, 16] on button "button" at bounding box center [1530, 17] width 33 height 33
